Goal: Task Accomplishment & Management: Complete application form

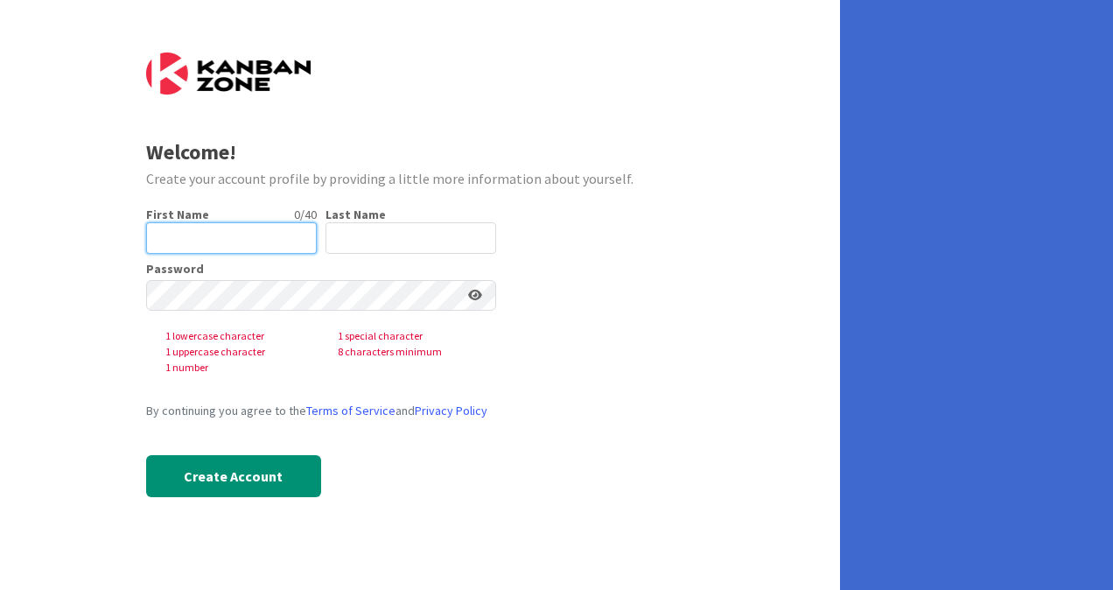
click at [207, 234] on input "text" at bounding box center [231, 237] width 171 height 31
type input "[PERSON_NAME]"
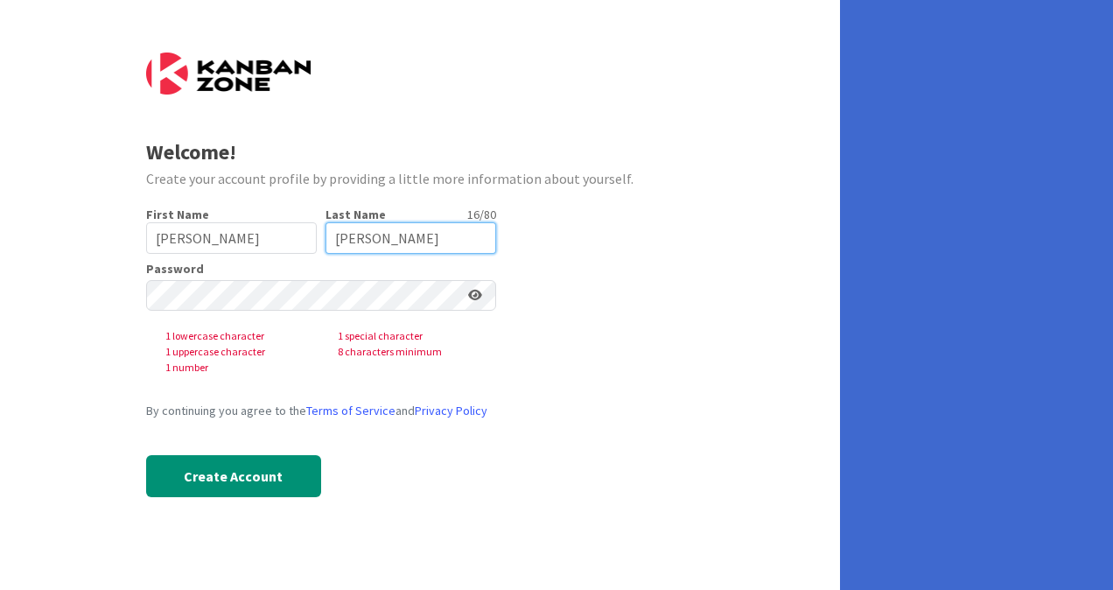
type input "[PERSON_NAME]"
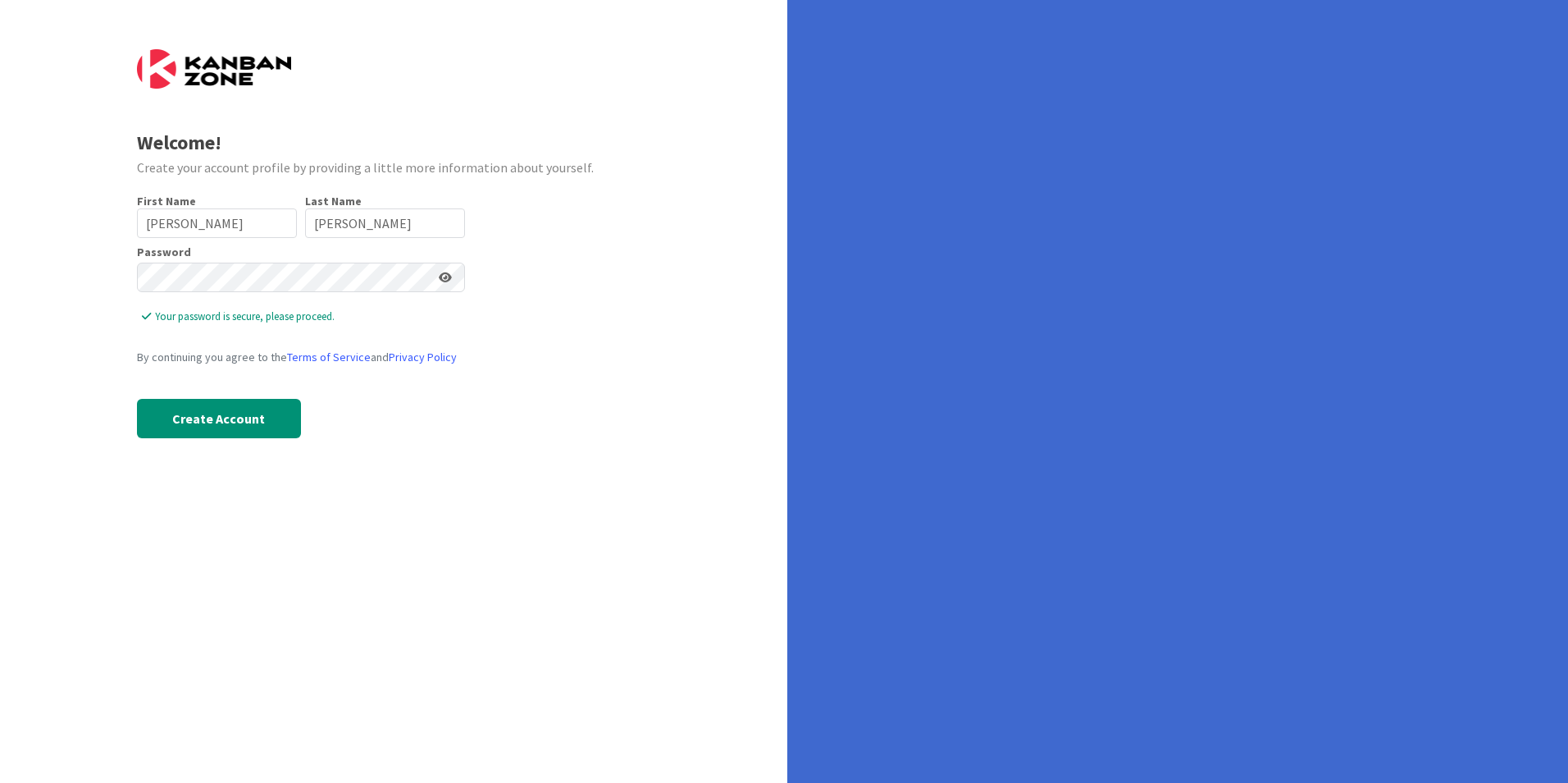
click at [442, 275] on icon at bounding box center [445, 278] width 13 height 11
click at [246, 407] on button "Create Account" at bounding box center [218, 418] width 164 height 39
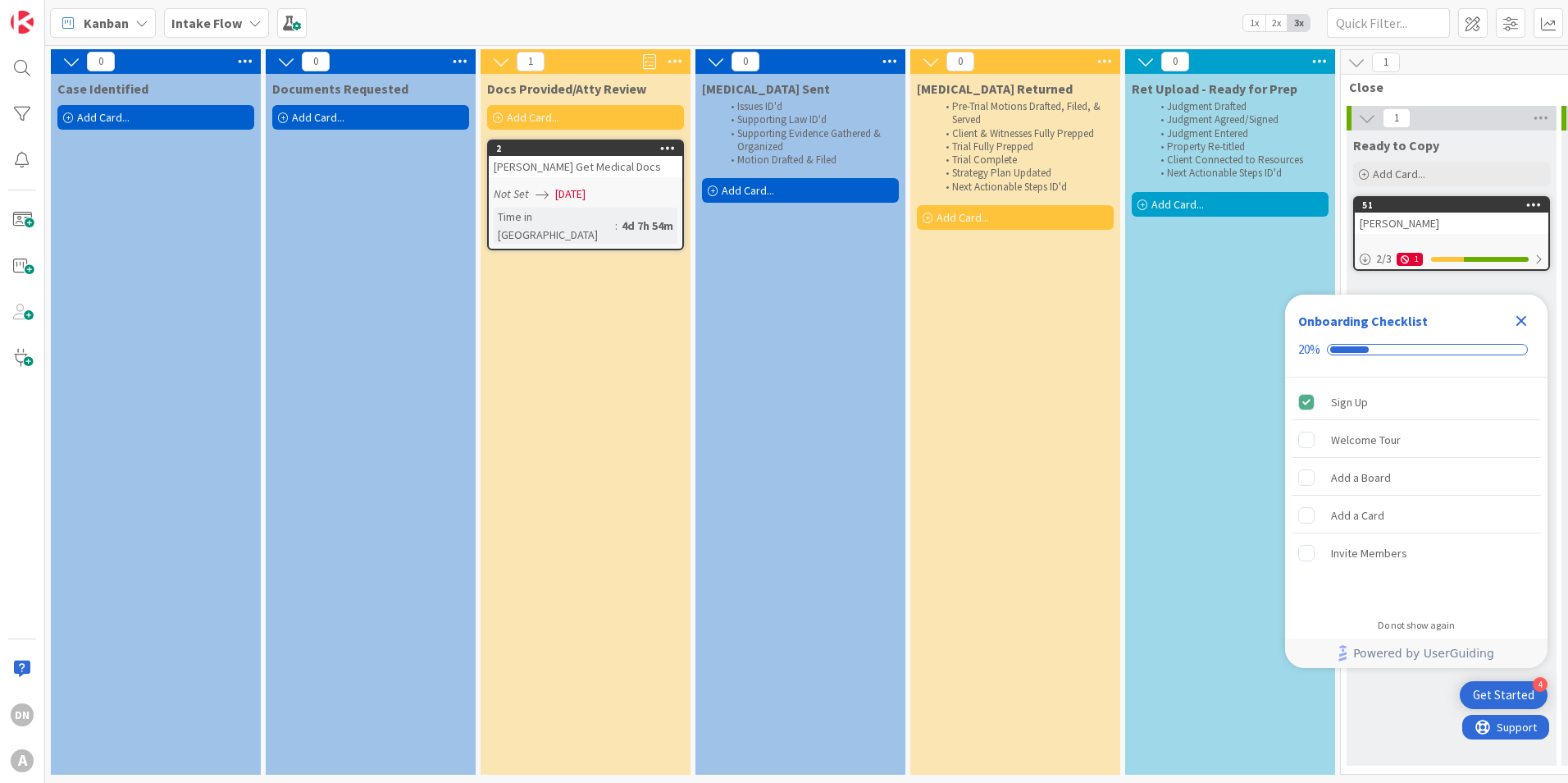
click at [1042, 552] on div "Get Started" at bounding box center [1503, 694] width 62 height 16
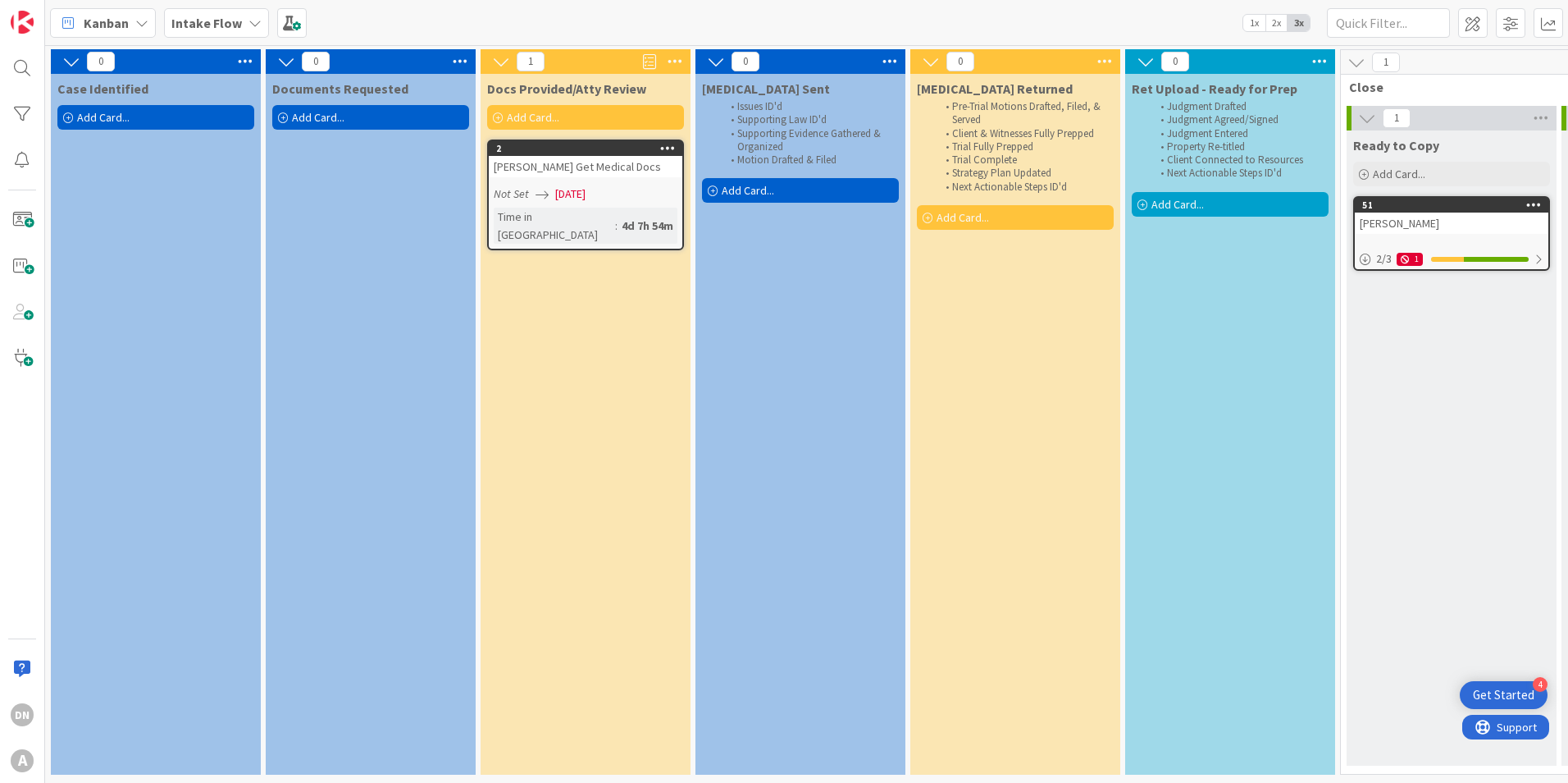
scroll to position [5, 0]
